Goal: Information Seeking & Learning: Learn about a topic

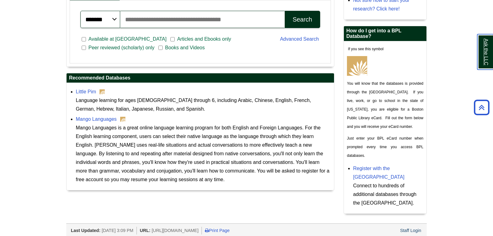
scroll to position [162, 0]
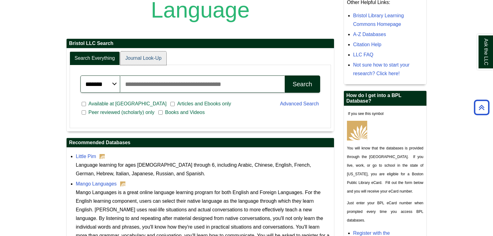
click at [133, 59] on link "Journal Look-Up" at bounding box center [143, 58] width 46 height 14
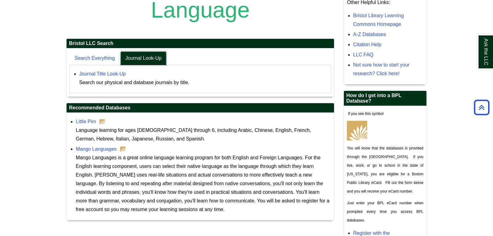
click at [133, 59] on link "Journal Look-Up" at bounding box center [143, 58] width 46 height 14
click at [104, 55] on link "Search Everything" at bounding box center [95, 58] width 50 height 14
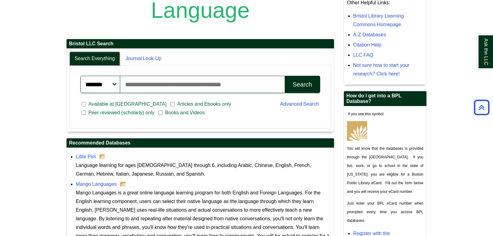
scroll to position [65, 0]
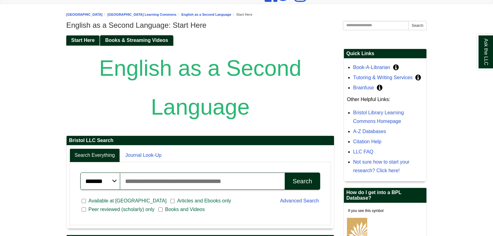
click at [144, 42] on span "Books & Streaming Videos" at bounding box center [136, 40] width 63 height 5
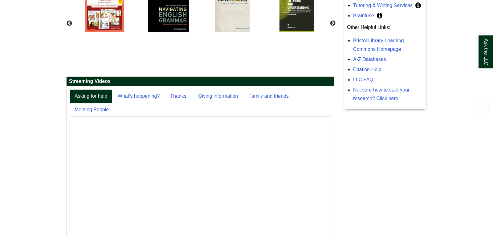
scroll to position [162, 0]
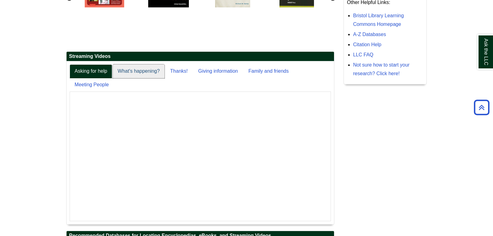
click at [134, 72] on link "What's happening?" at bounding box center [139, 71] width 52 height 14
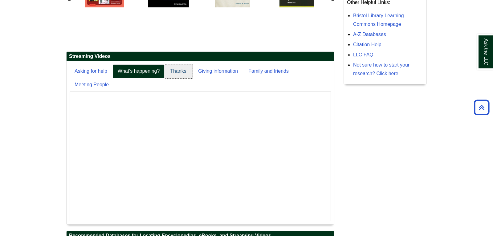
click at [180, 70] on link "Thanks!" at bounding box center [178, 71] width 27 height 14
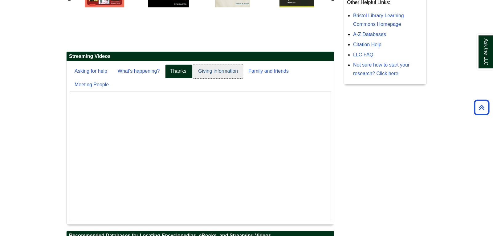
click at [214, 69] on link "Giving information" at bounding box center [218, 71] width 50 height 14
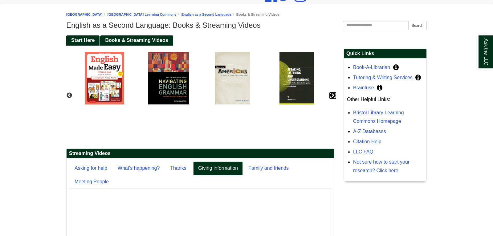
click at [332, 95] on button "Next" at bounding box center [333, 95] width 6 height 6
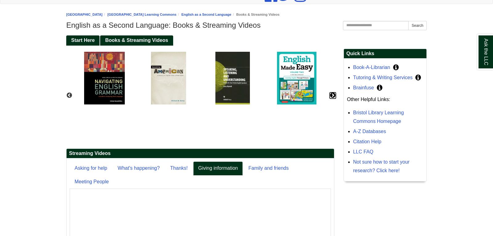
click at [332, 95] on button "Next" at bounding box center [333, 95] width 6 height 6
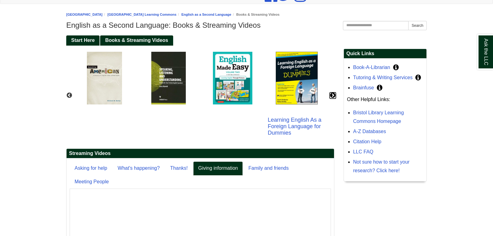
click at [332, 95] on button "Next" at bounding box center [333, 95] width 6 height 6
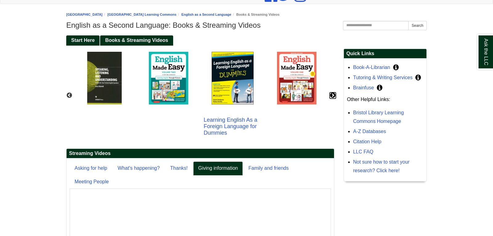
click at [332, 95] on button "Next" at bounding box center [333, 95] width 6 height 6
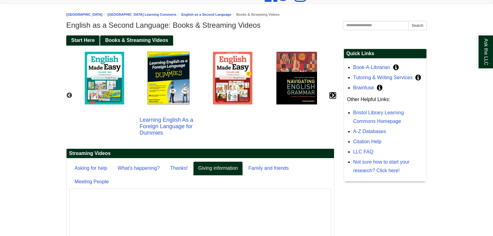
click at [332, 95] on button "Next" at bounding box center [333, 95] width 6 height 6
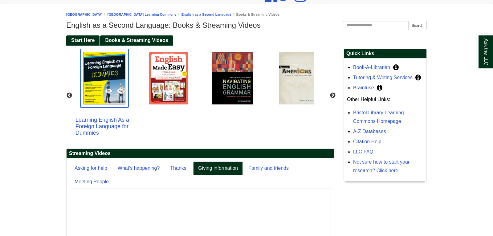
click at [104, 86] on img "slideshow" at bounding box center [104, 78] width 48 height 59
